Goal: Task Accomplishment & Management: Manage account settings

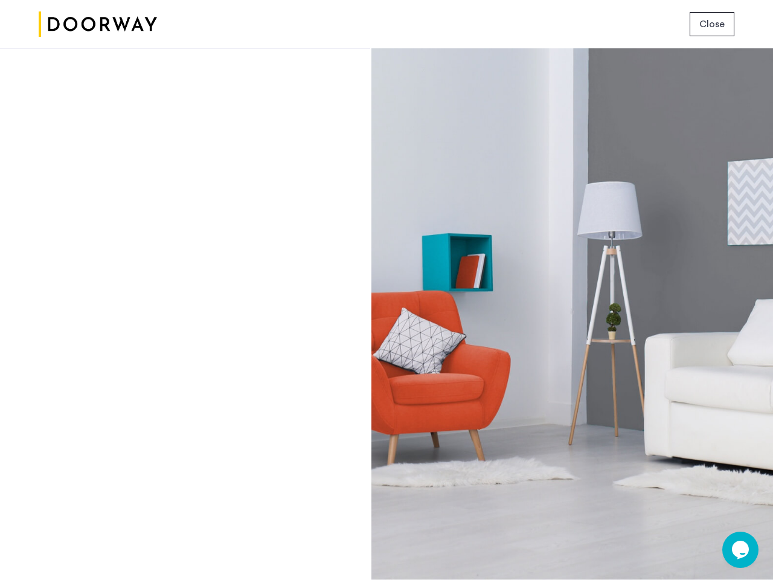
click at [712, 24] on span "Close" at bounding box center [711, 24] width 25 height 14
click at [740, 550] on icon "Chat widget" at bounding box center [740, 549] width 17 height 18
